Goal: Task Accomplishment & Management: Use online tool/utility

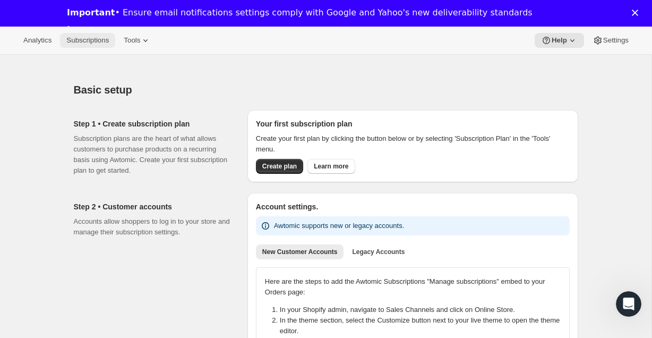
click at [105, 44] on span "Subscriptions" at bounding box center [87, 40] width 42 height 8
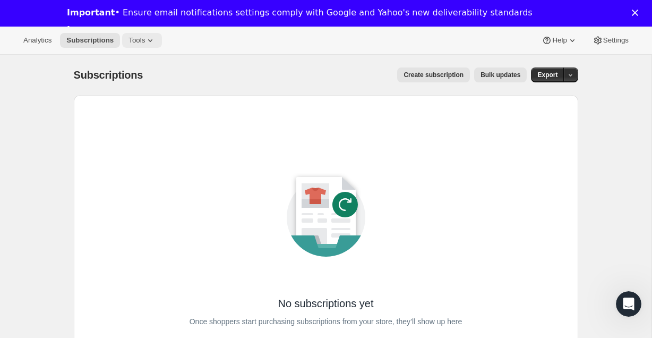
click at [155, 38] on icon at bounding box center [150, 40] width 11 height 11
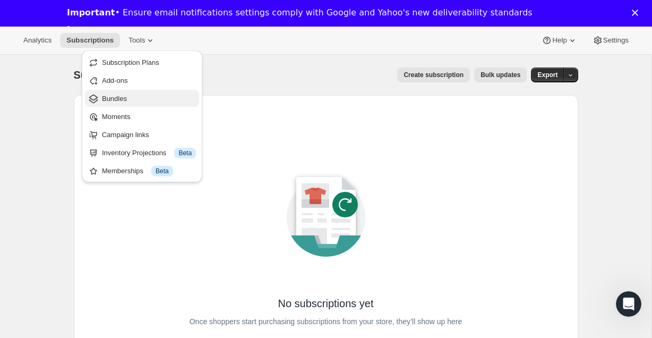
click at [141, 97] on span "Bundles" at bounding box center [149, 98] width 94 height 11
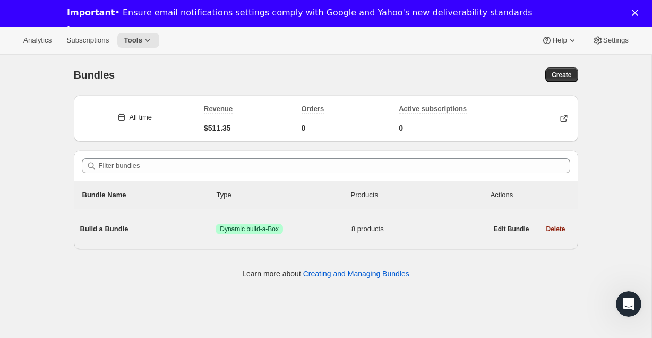
click at [134, 238] on div "Build a Bundle Success Dynamic build-a-Box 8 products" at bounding box center [283, 229] width 407 height 28
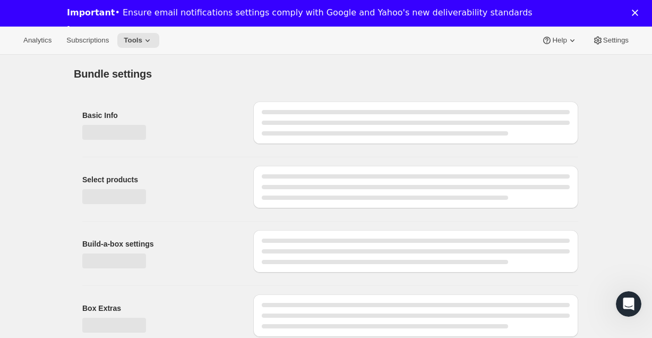
type input "Build a Bundle"
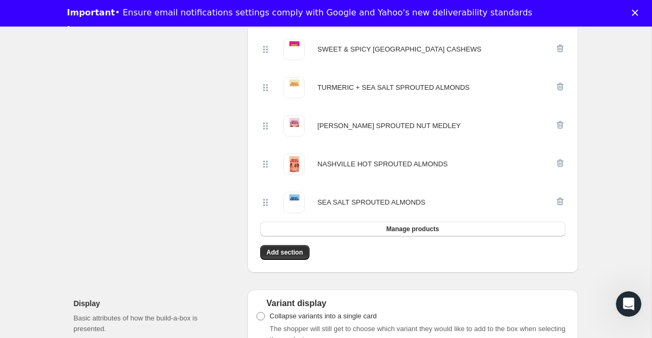
scroll to position [446, 0]
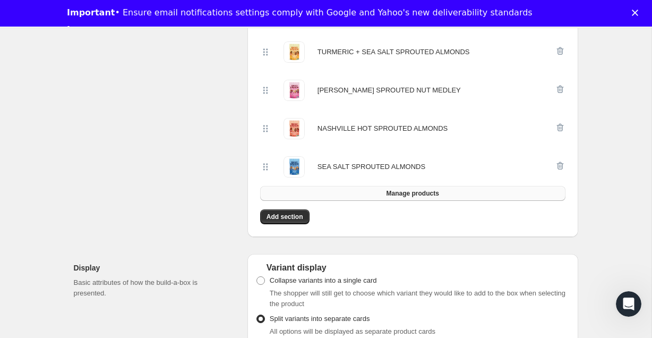
click at [330, 191] on button "Manage products" at bounding box center [412, 193] width 305 height 15
click at [117, 141] on div "Select products Select which products you would like offer in this Bundle." at bounding box center [156, 40] width 165 height 393
